Goal: Browse casually

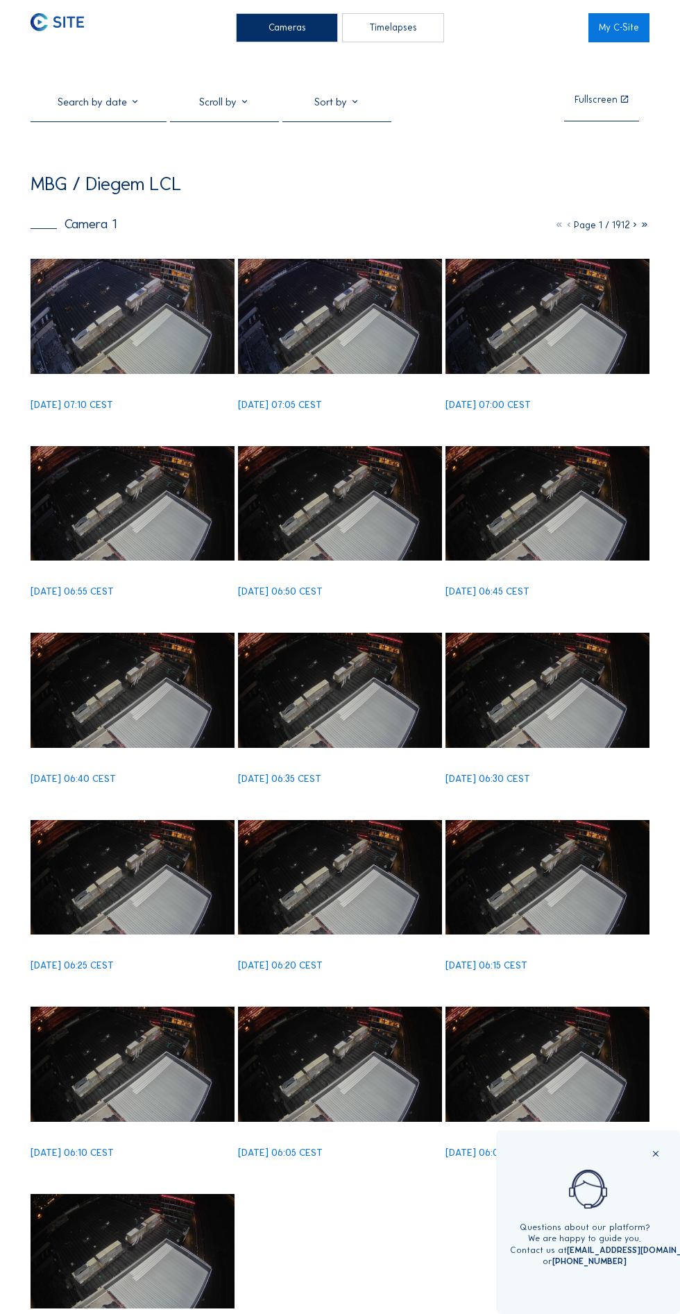
click at [169, 346] on img at bounding box center [133, 316] width 204 height 114
